Goal: Task Accomplishment & Management: Use online tool/utility

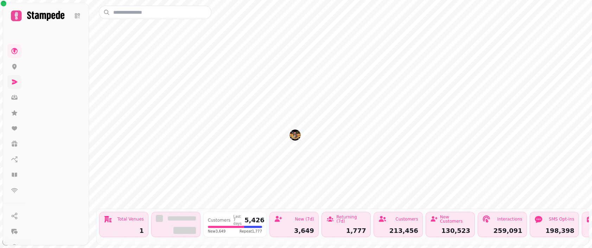
click at [16, 85] on icon at bounding box center [14, 81] width 7 height 7
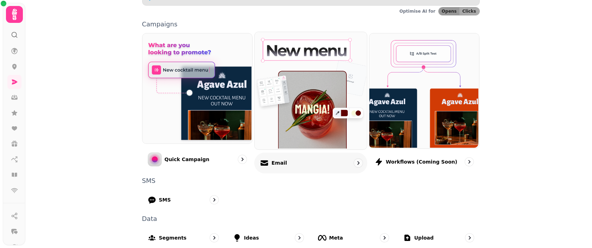
scroll to position [153, 0]
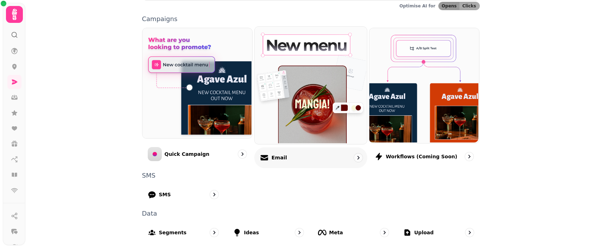
click at [294, 155] on div "Email" at bounding box center [310, 157] width 113 height 21
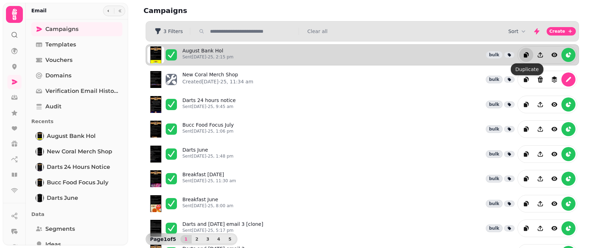
click at [530, 53] on button "duplicate" at bounding box center [526, 55] width 14 height 14
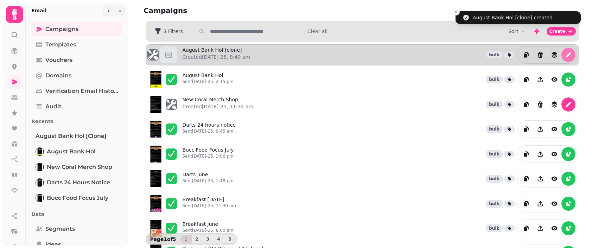
click at [569, 54] on icon "edit" at bounding box center [568, 54] width 5 height 5
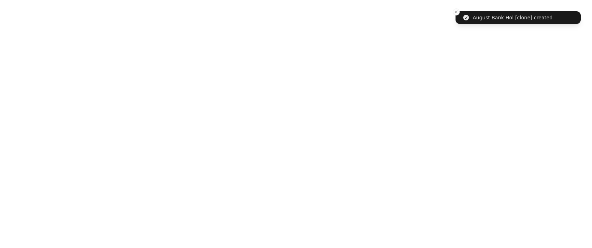
select select "**********"
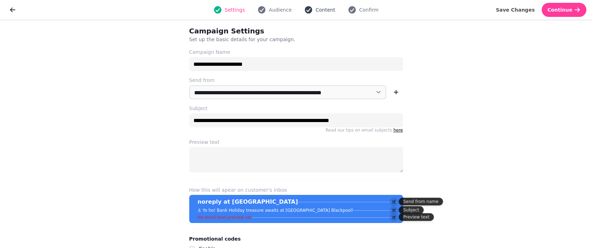
click at [317, 9] on span "Content" at bounding box center [326, 9] width 20 height 7
